Goal: Information Seeking & Learning: Check status

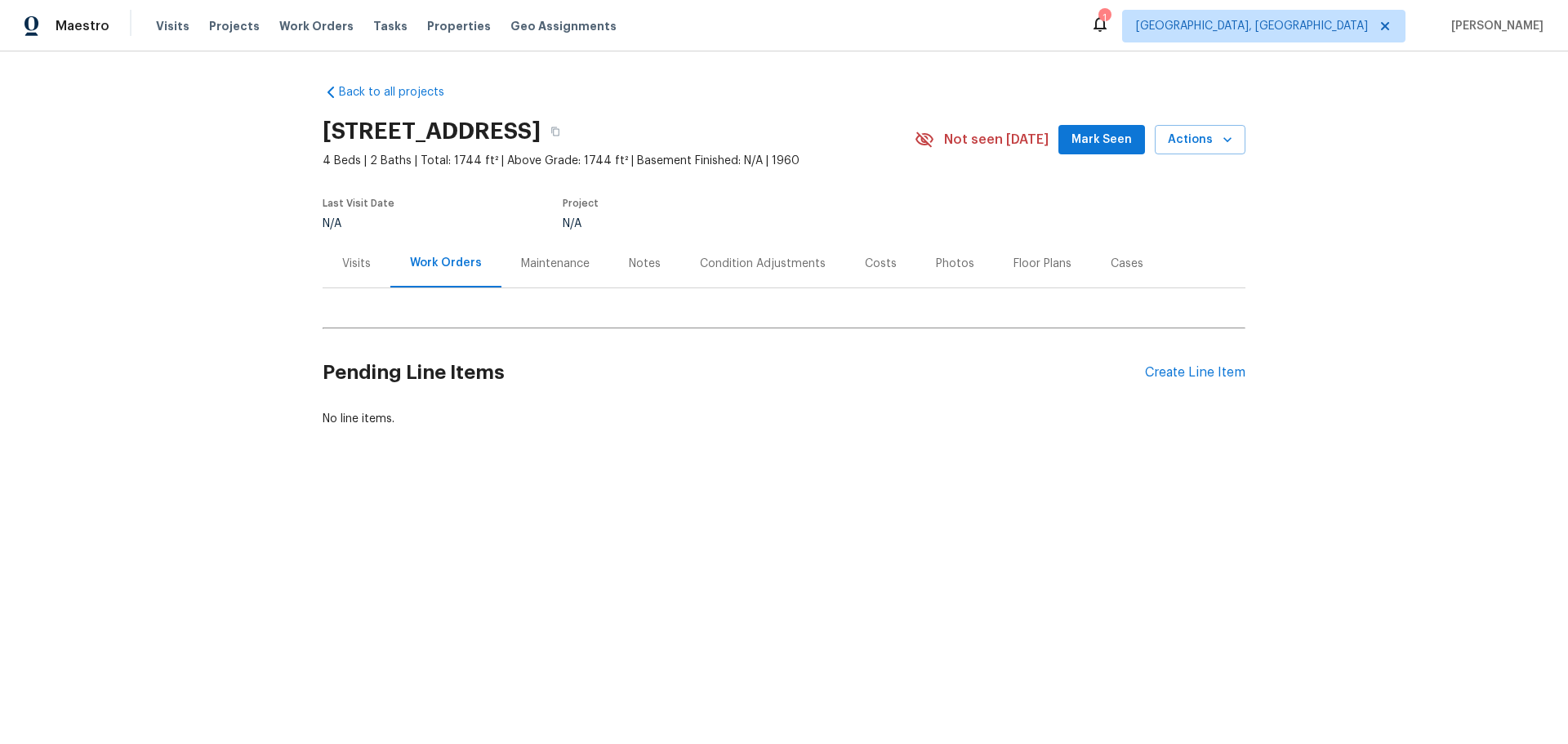
click at [542, 269] on div "Maintenance" at bounding box center [554, 263] width 68 height 16
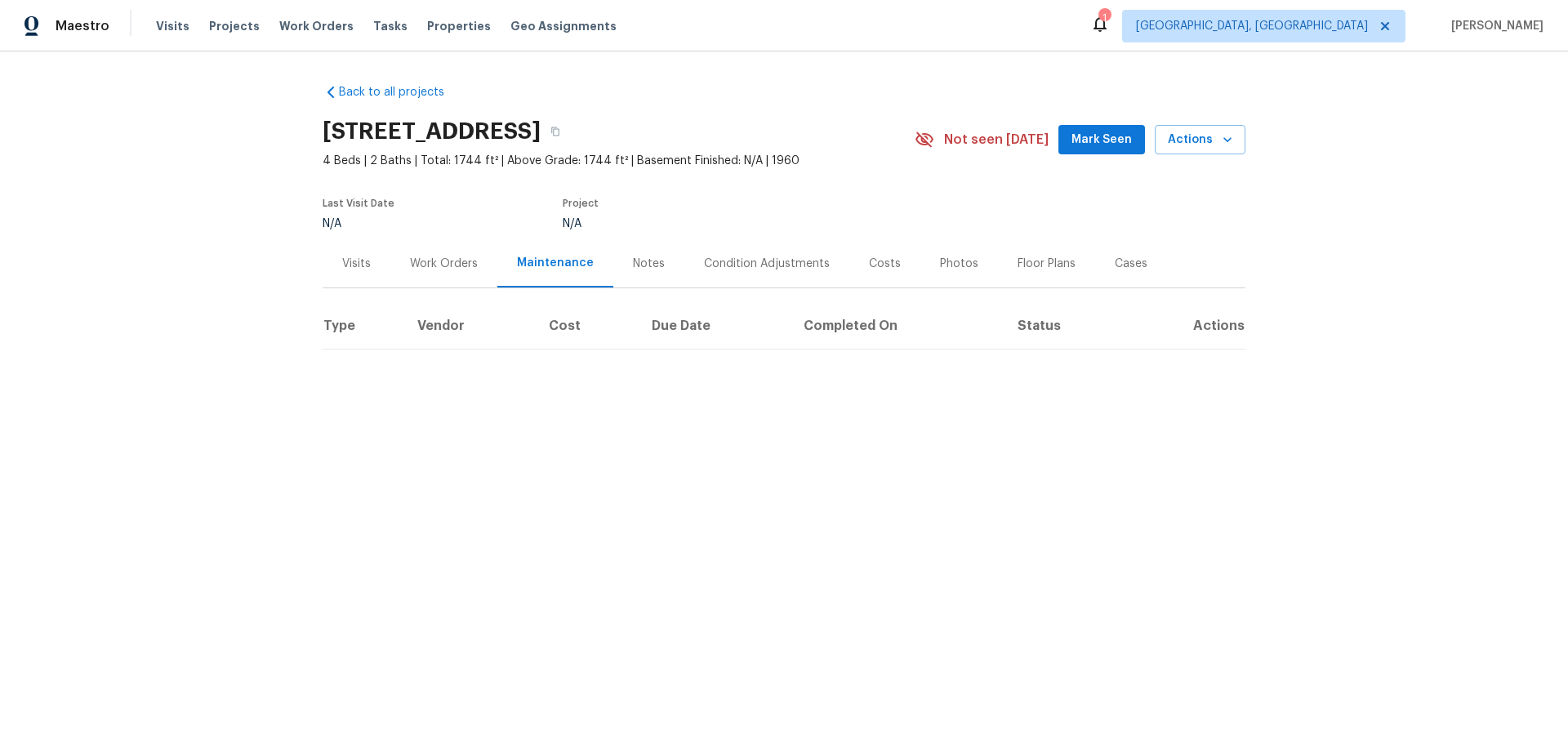
click at [444, 266] on div "Work Orders" at bounding box center [444, 263] width 68 height 16
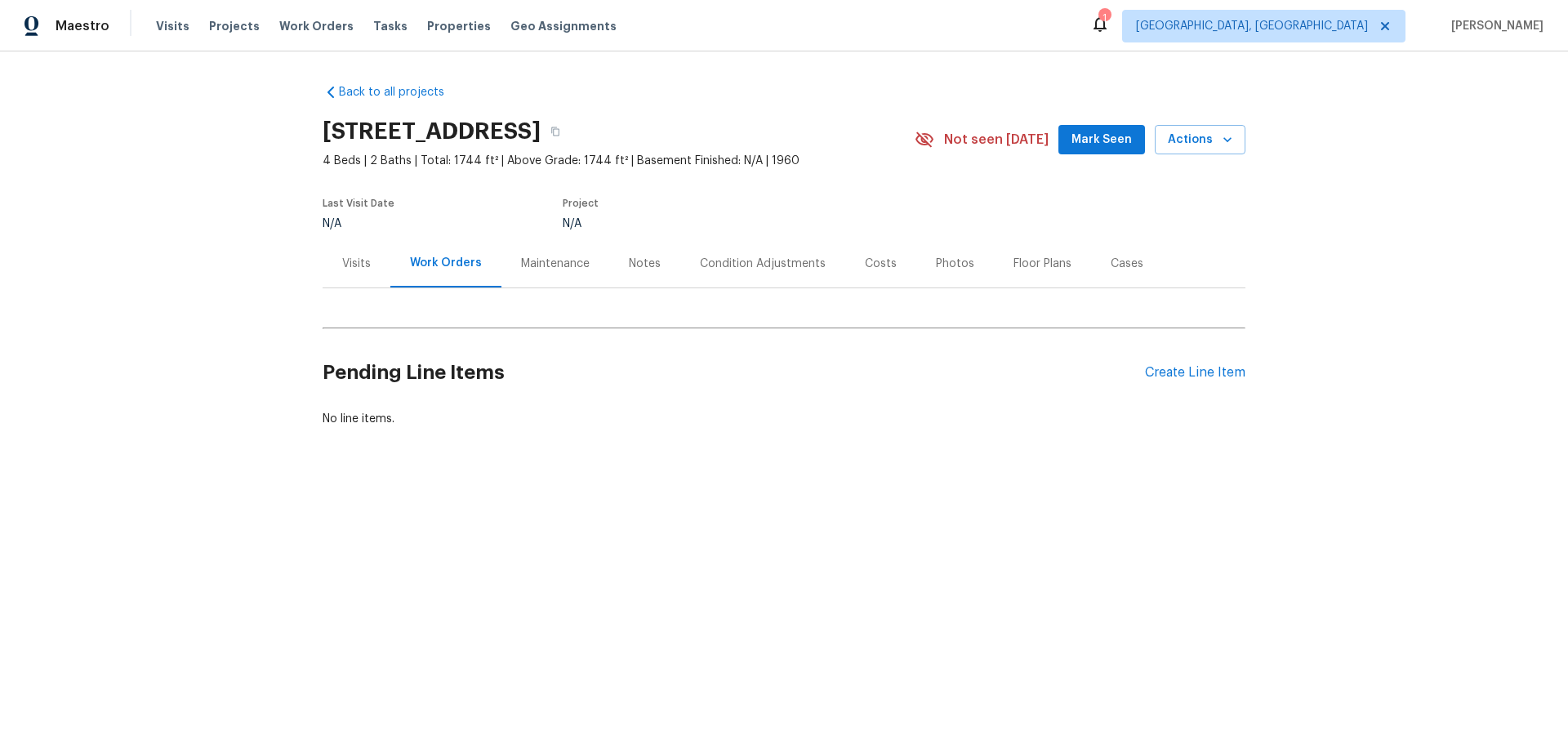
click at [373, 268] on div "Visits" at bounding box center [356, 263] width 68 height 48
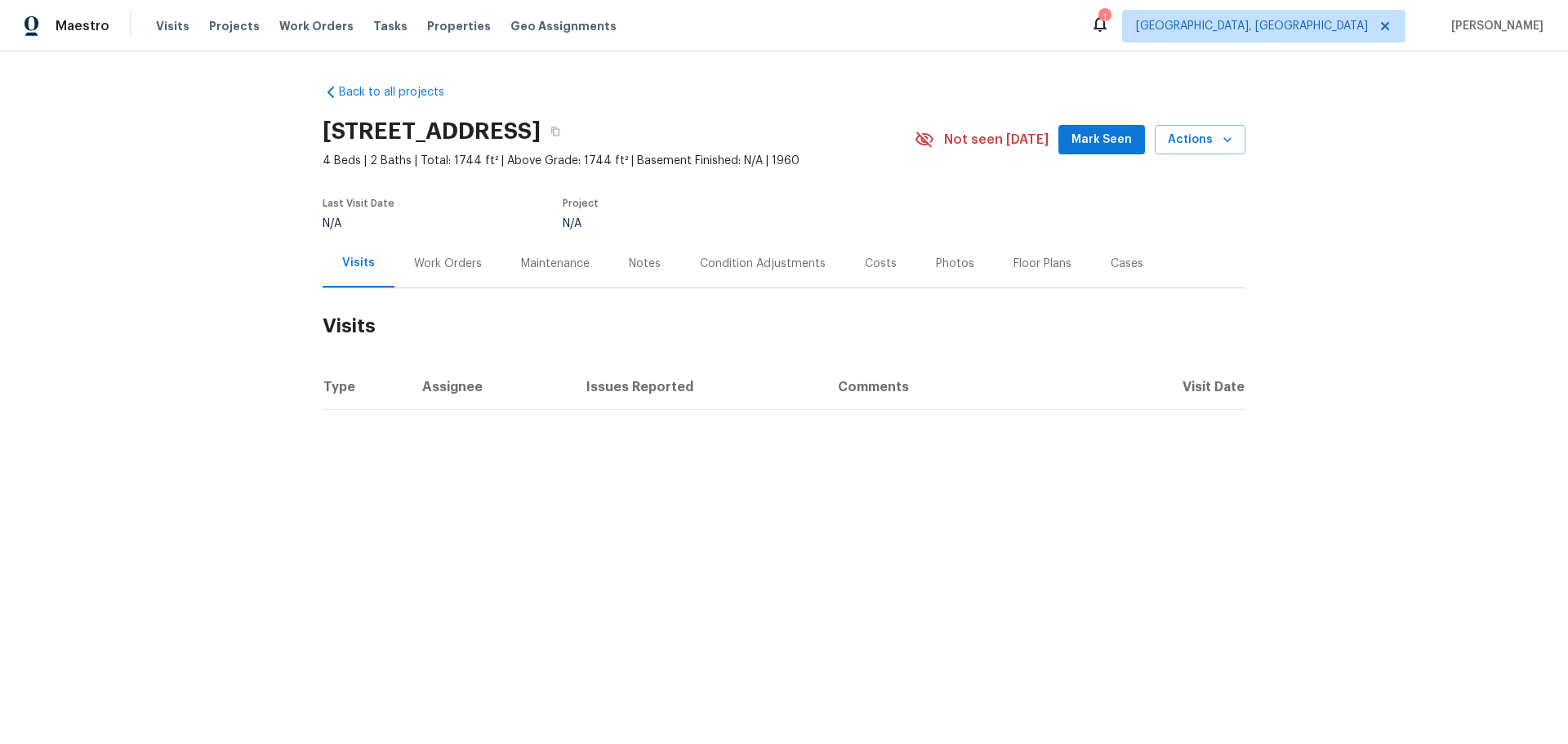
click at [430, 270] on div "Work Orders" at bounding box center [448, 263] width 68 height 16
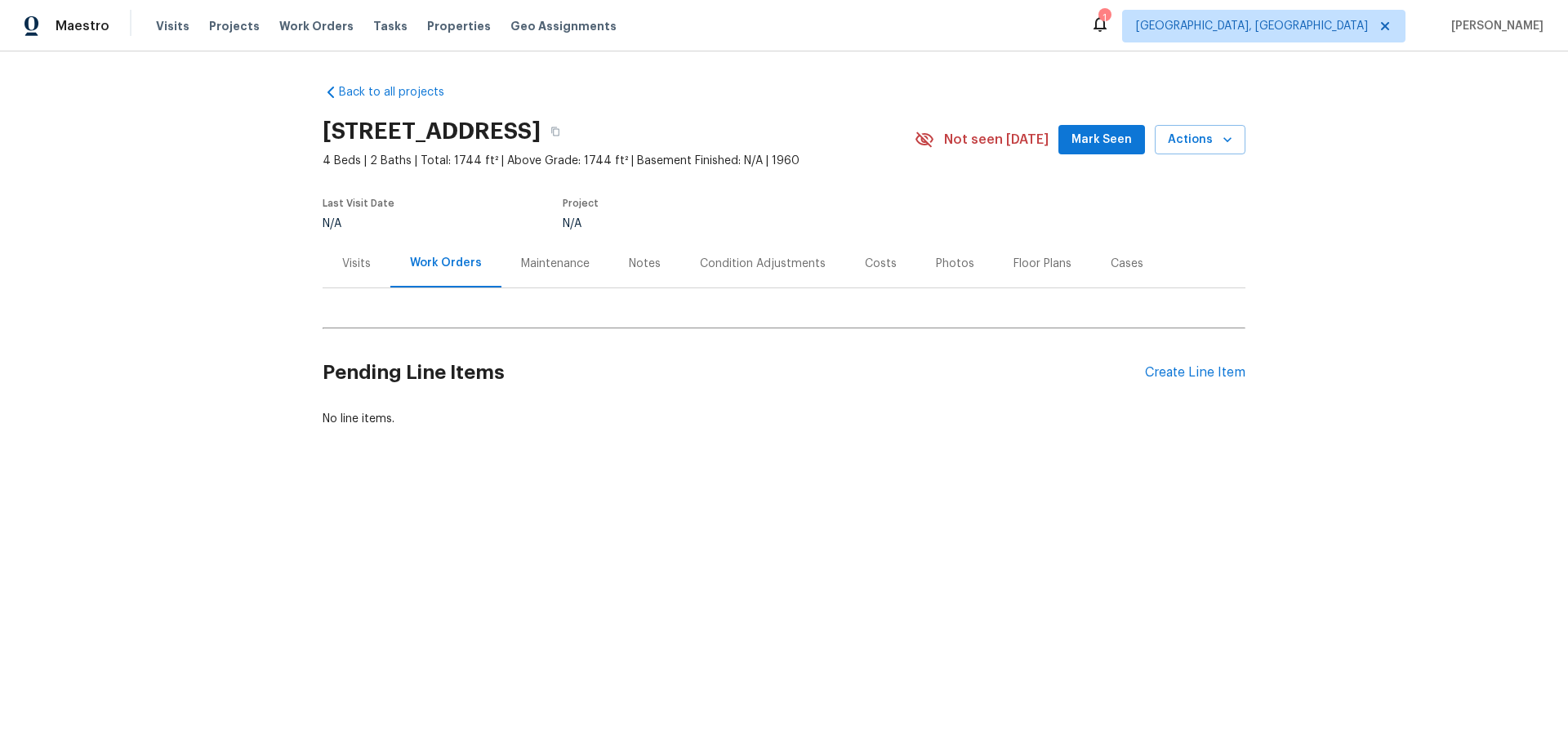
click at [550, 264] on div "Maintenance" at bounding box center [554, 263] width 68 height 16
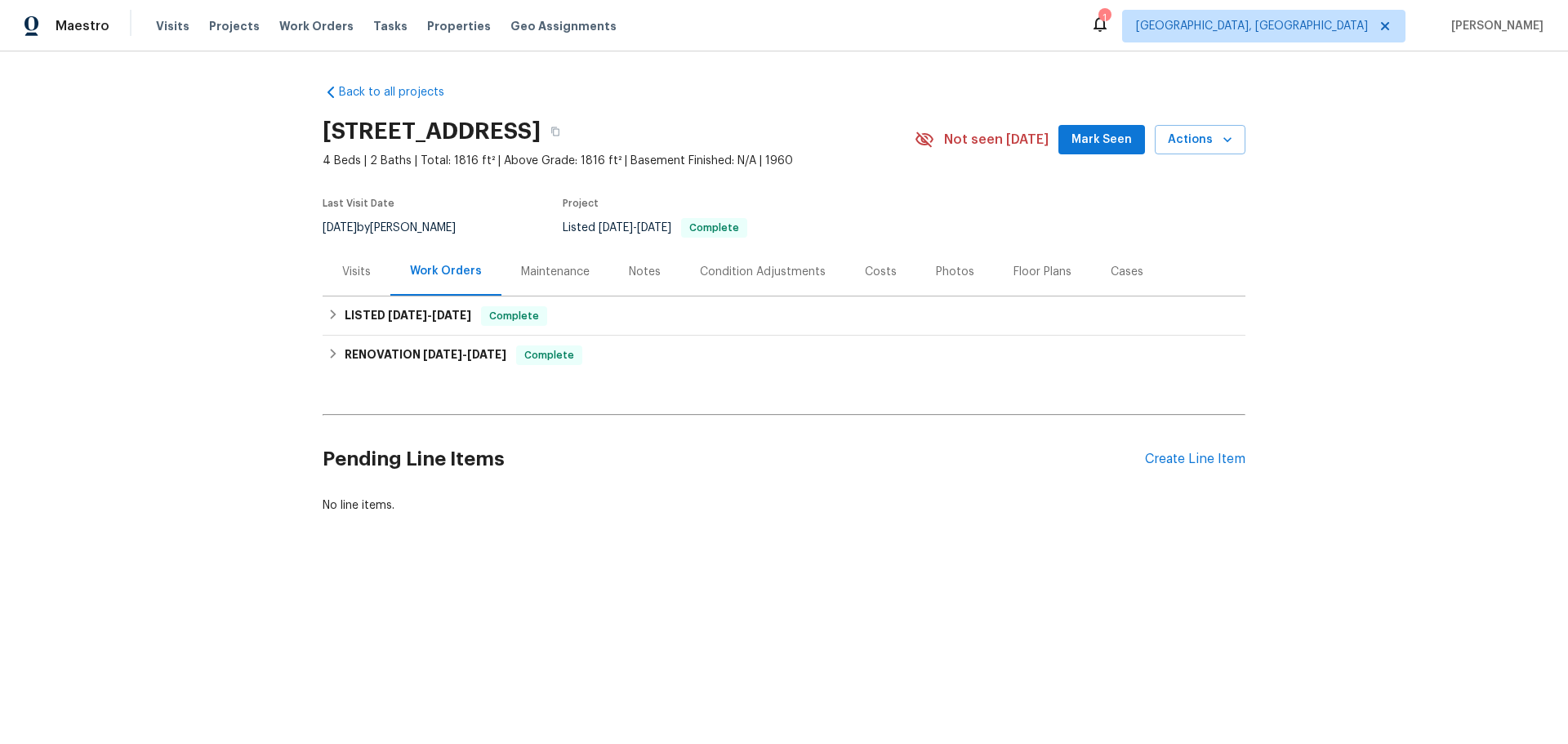
click at [554, 276] on div "Maintenance" at bounding box center [554, 272] width 68 height 16
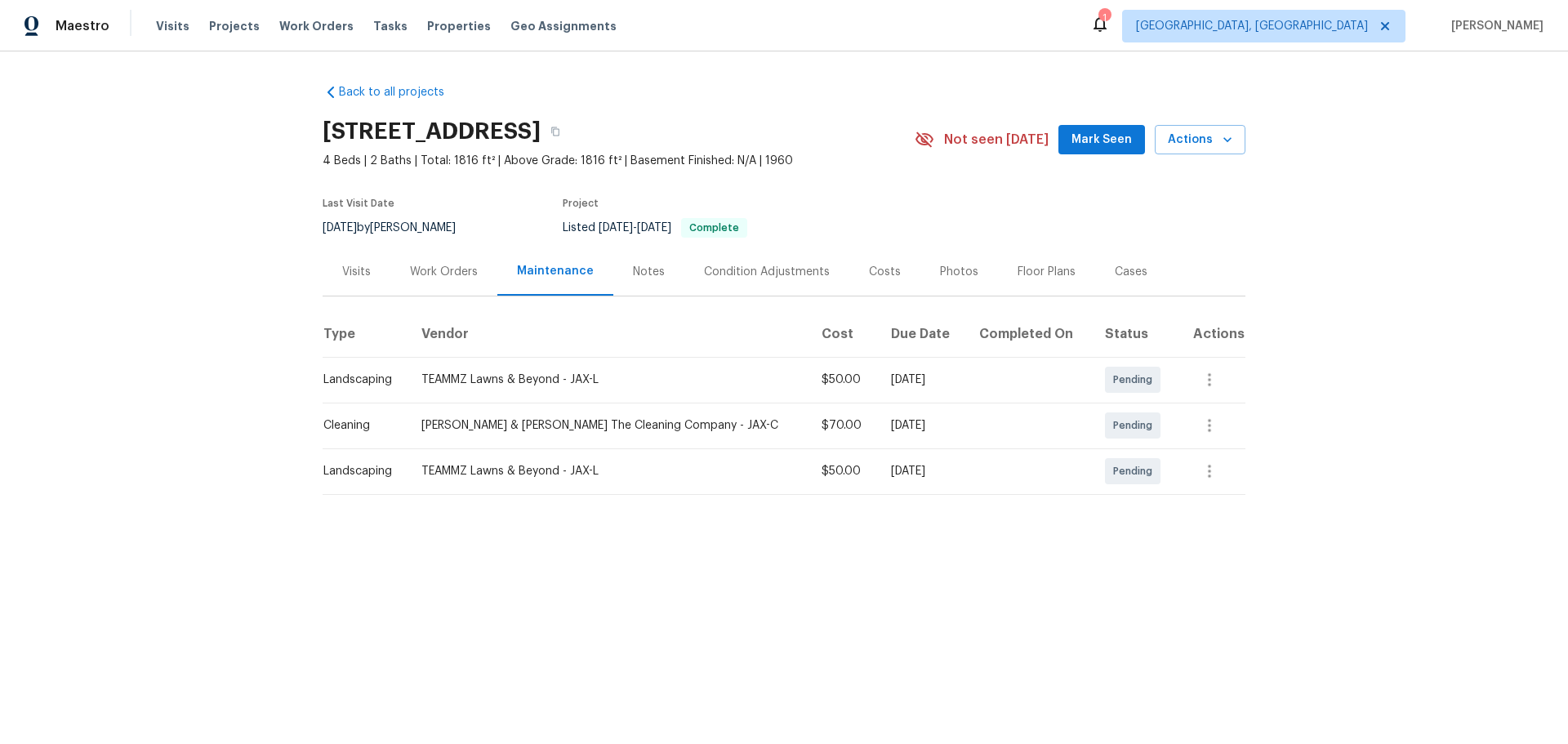
click at [460, 278] on div "Work Orders" at bounding box center [444, 272] width 68 height 16
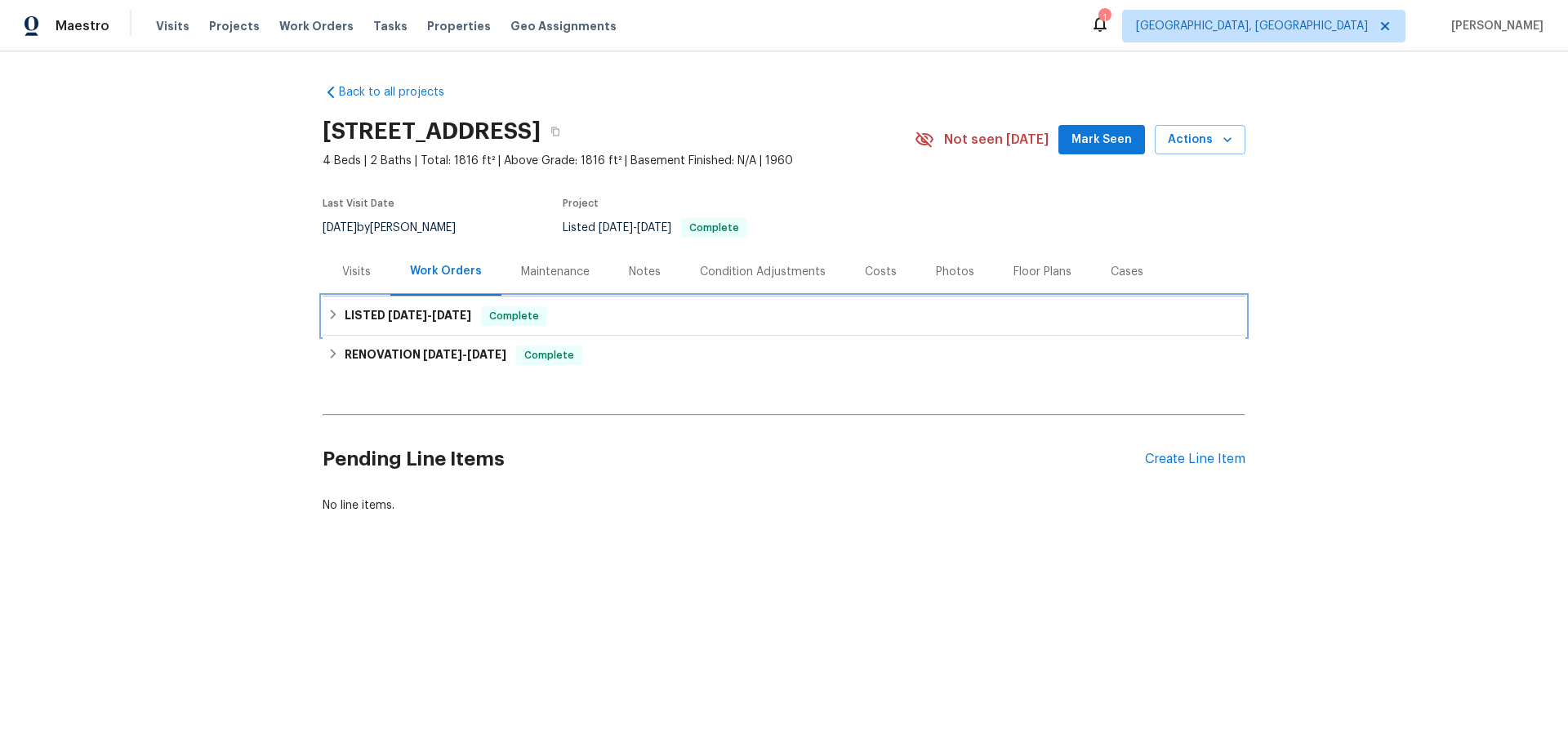
click at [409, 332] on div "LISTED [DATE] - [DATE] Complete" at bounding box center [784, 316] width 923 height 39
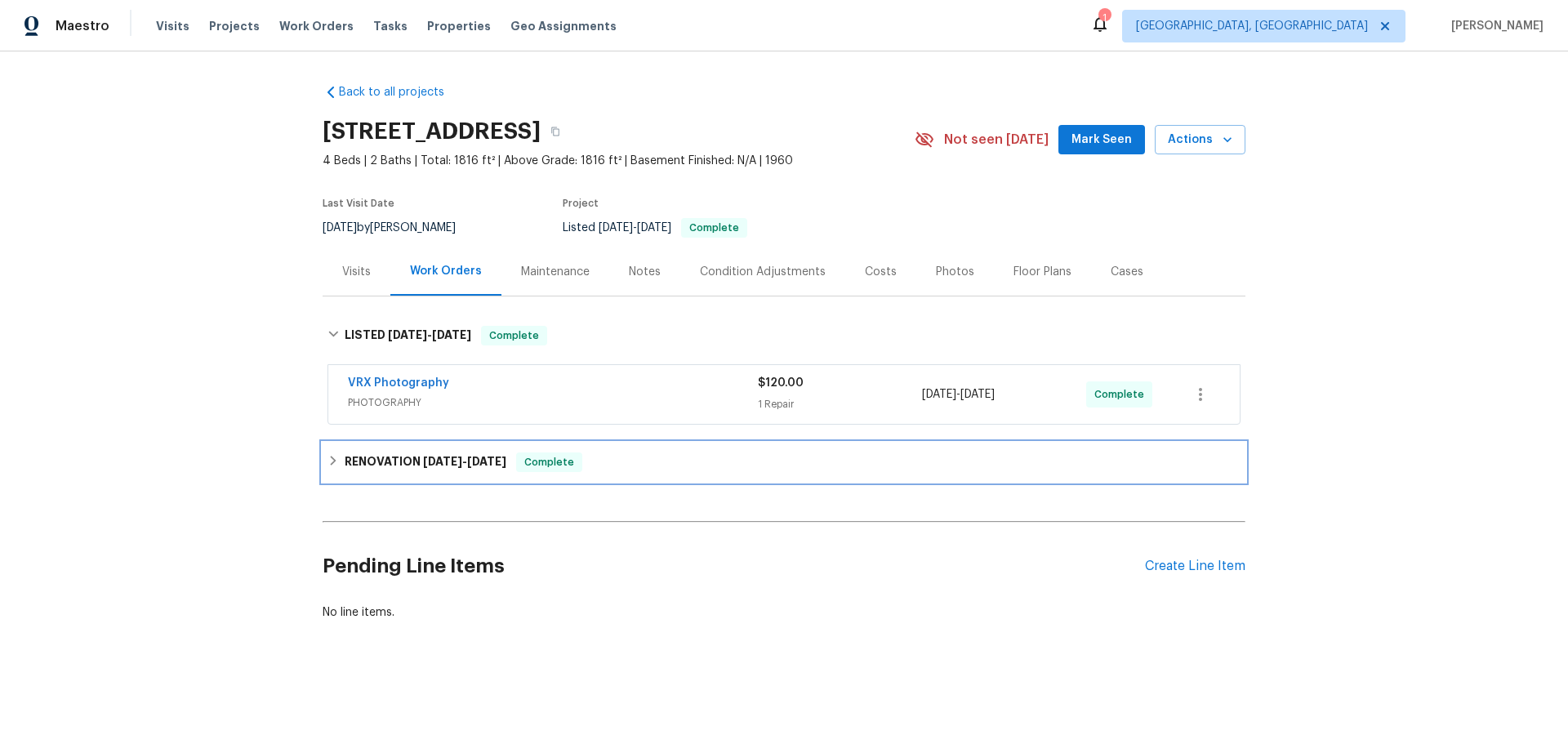
click at [411, 459] on h6 "RENOVATION [DATE] - [DATE]" at bounding box center [426, 462] width 161 height 19
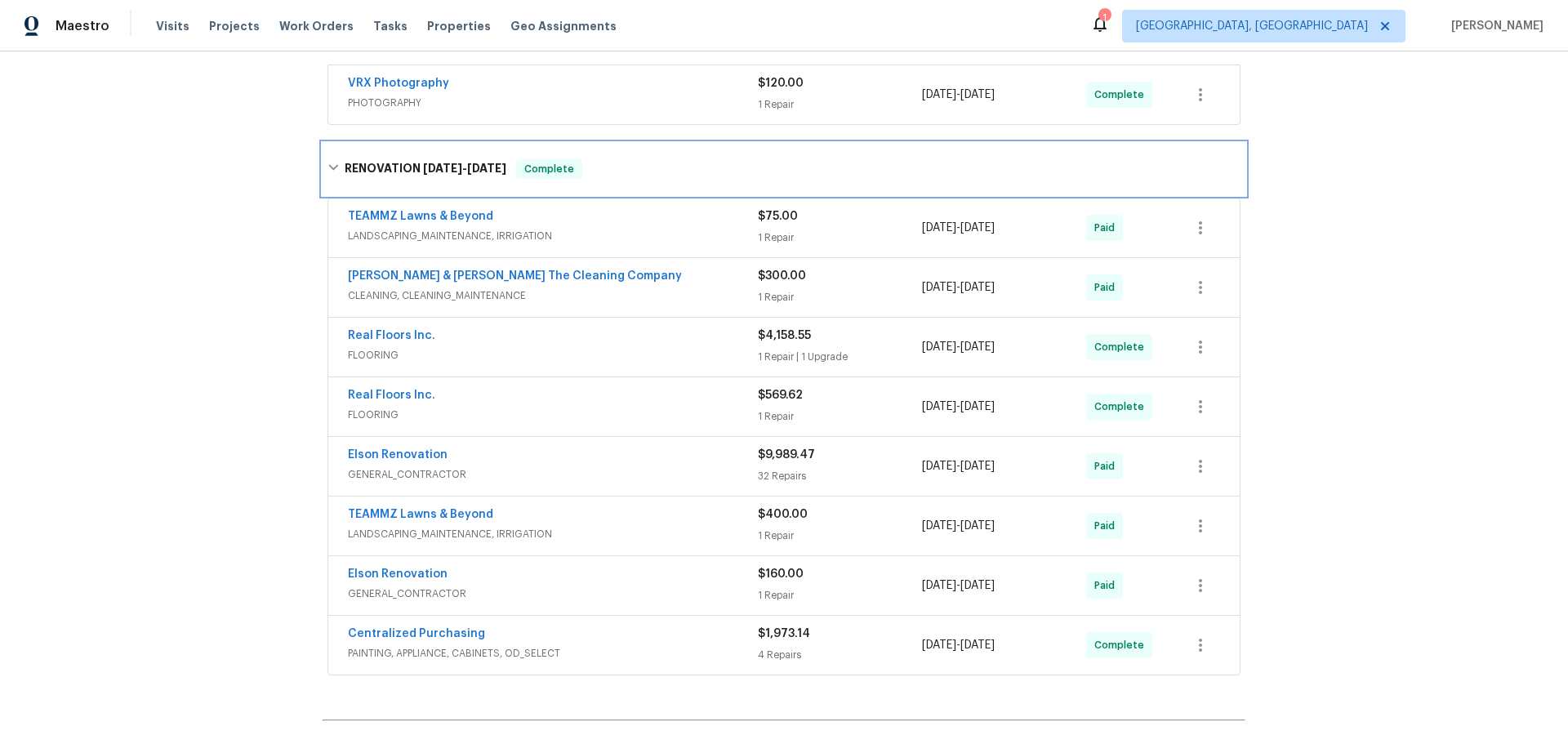
scroll to position [327, 0]
